Goal: Transaction & Acquisition: Purchase product/service

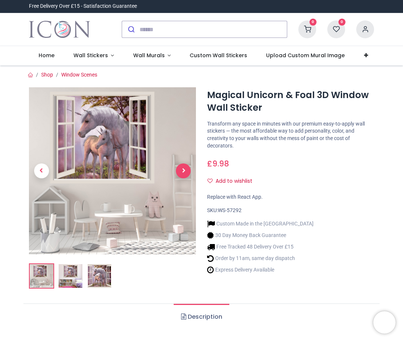
click at [186, 171] on span "Next" at bounding box center [183, 170] width 15 height 15
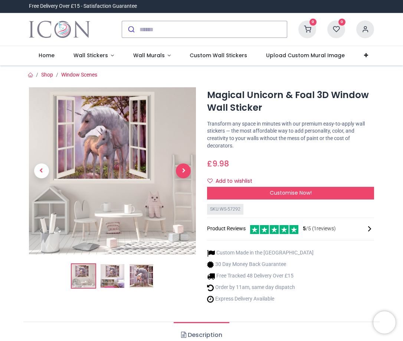
click at [185, 171] on span "Next" at bounding box center [183, 170] width 15 height 15
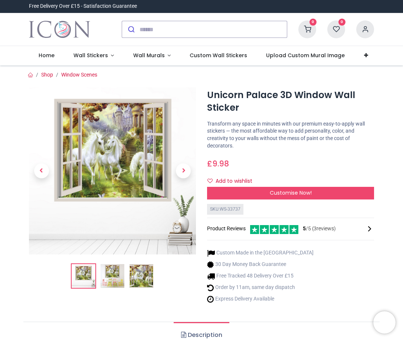
click at [120, 276] on img at bounding box center [113, 276] width 24 height 24
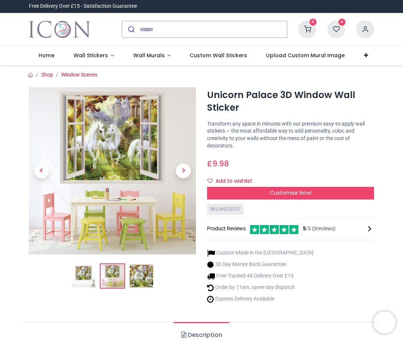
click at [140, 275] on img at bounding box center [142, 276] width 24 height 24
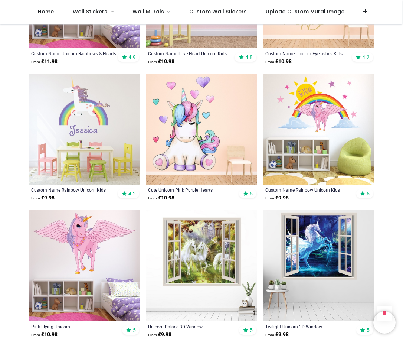
scroll to position [557, 0]
